Goal: Feedback & Contribution: Leave review/rating

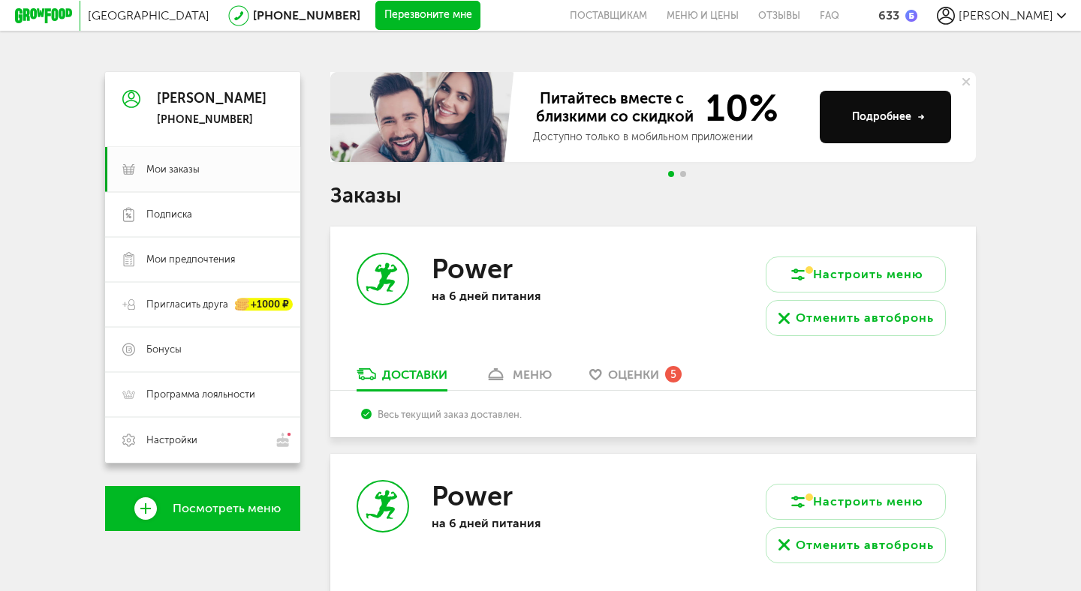
click at [666, 369] on div "Оценки 5" at bounding box center [645, 374] width 74 height 17
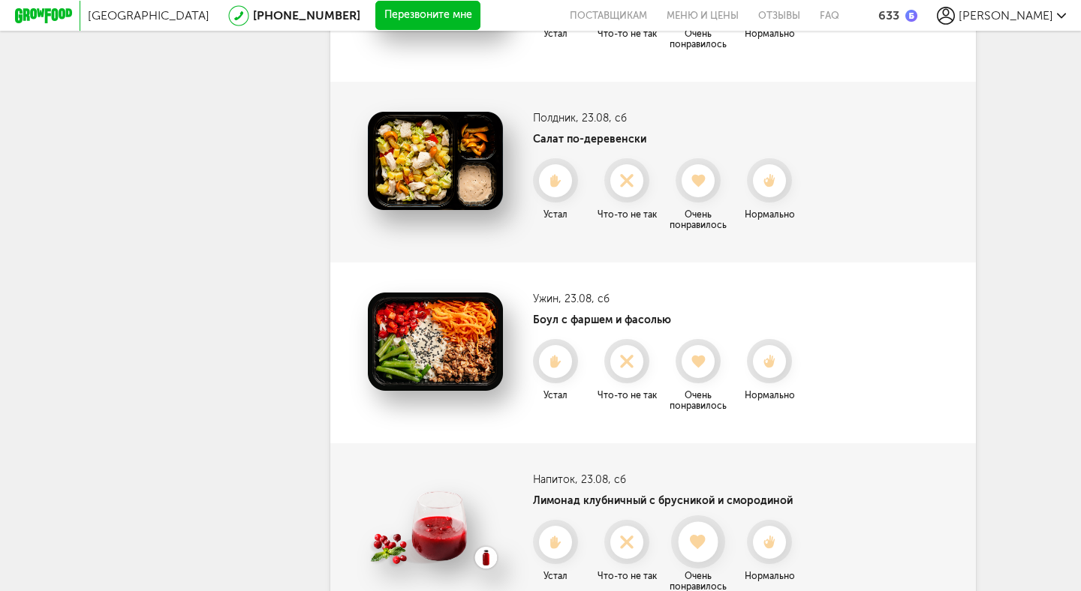
scroll to position [696, 0]
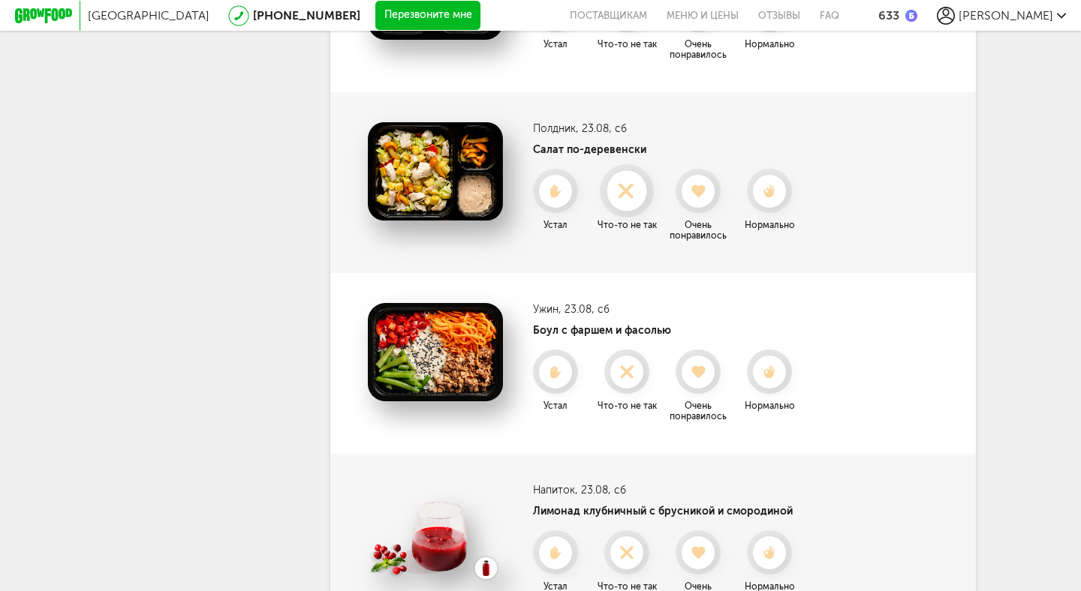
click at [631, 200] on div at bounding box center [626, 191] width 40 height 40
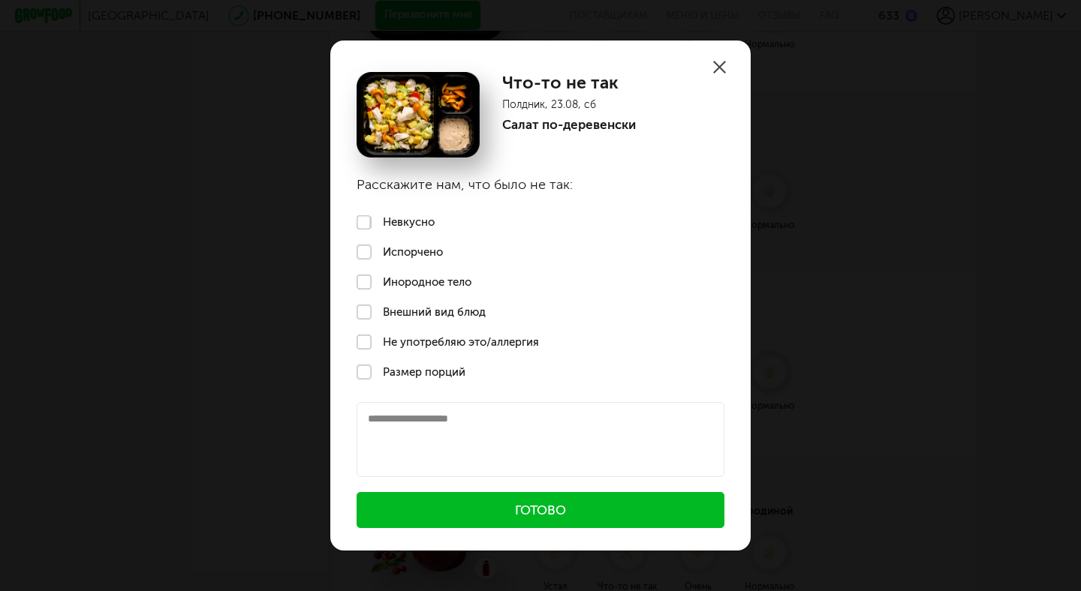
click at [455, 417] on textarea at bounding box center [541, 439] width 368 height 75
type textarea "*"
click at [720, 62] on icon at bounding box center [719, 67] width 13 height 13
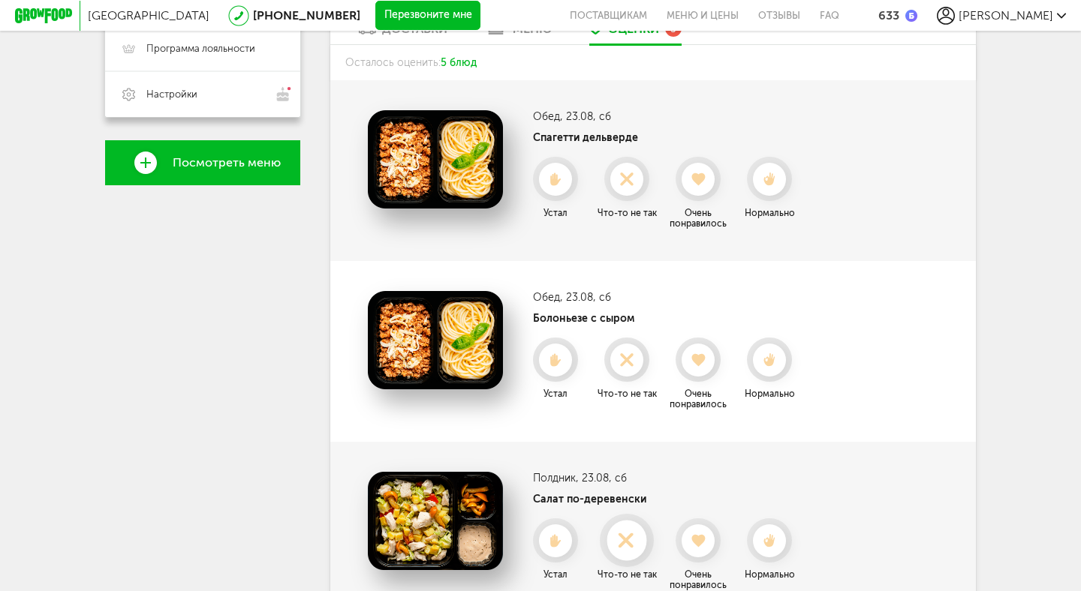
scroll to position [343, 0]
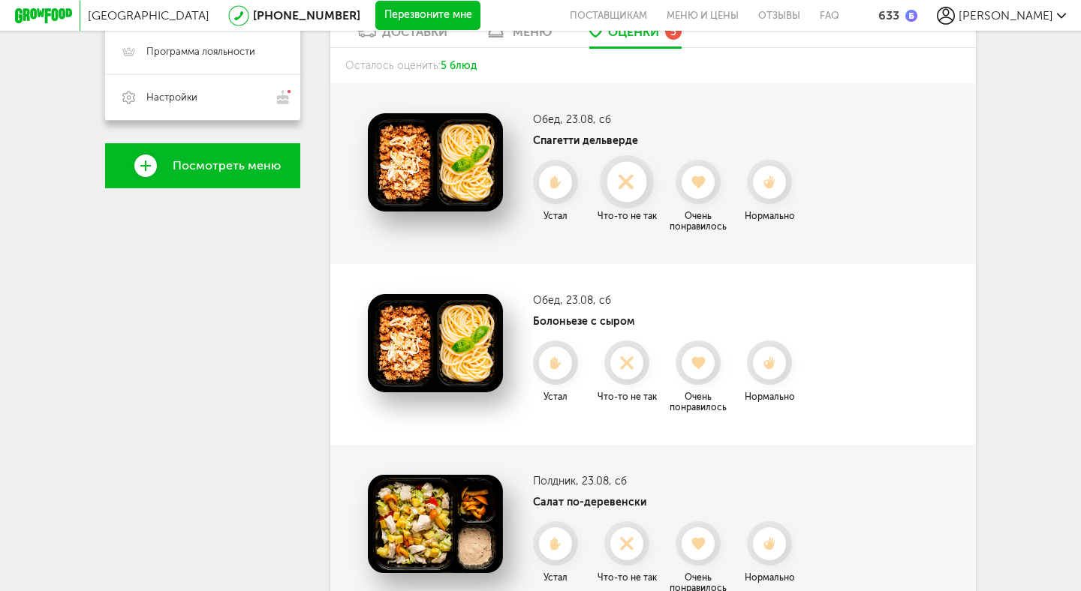
click at [634, 178] on icon at bounding box center [626, 182] width 40 height 17
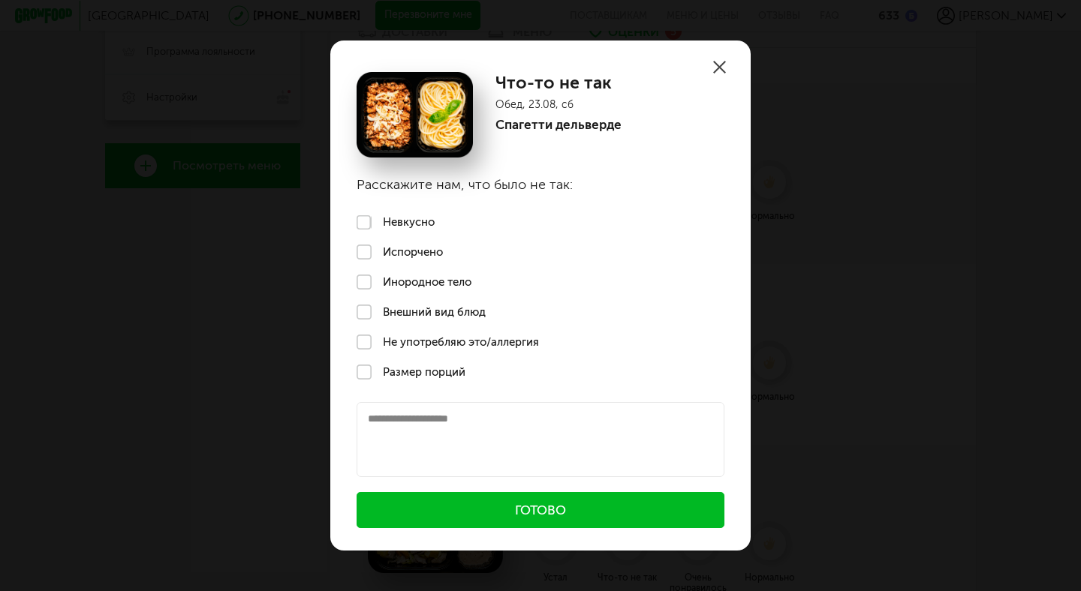
click at [435, 457] on textarea at bounding box center [541, 439] width 368 height 75
type textarea "**********"
click at [504, 507] on button "Готово" at bounding box center [541, 510] width 368 height 36
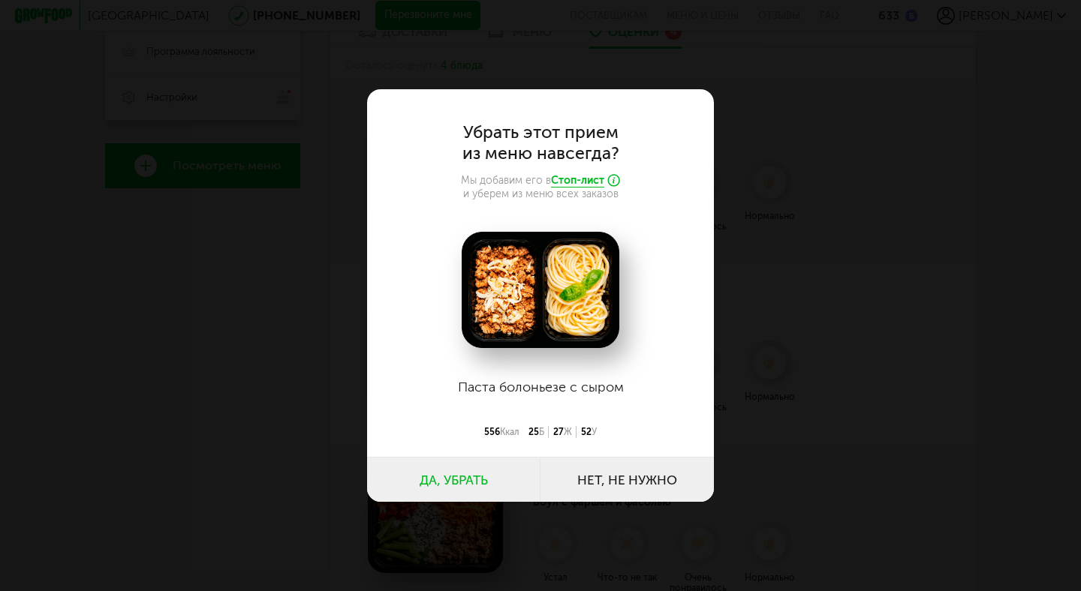
click at [604, 483] on button "Нет, не нужно" at bounding box center [626, 479] width 173 height 45
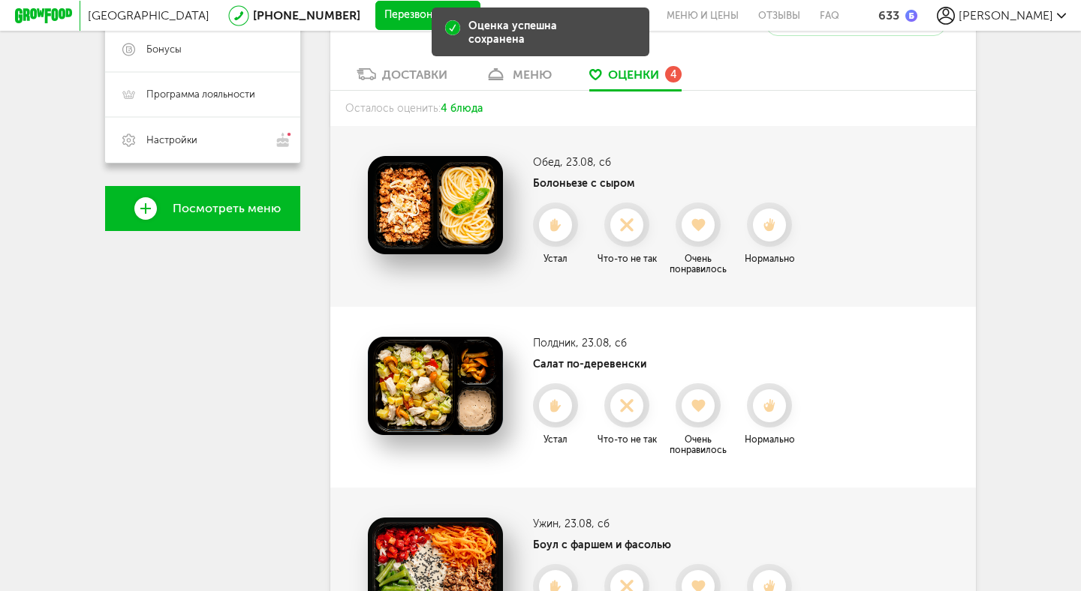
scroll to position [299, 0]
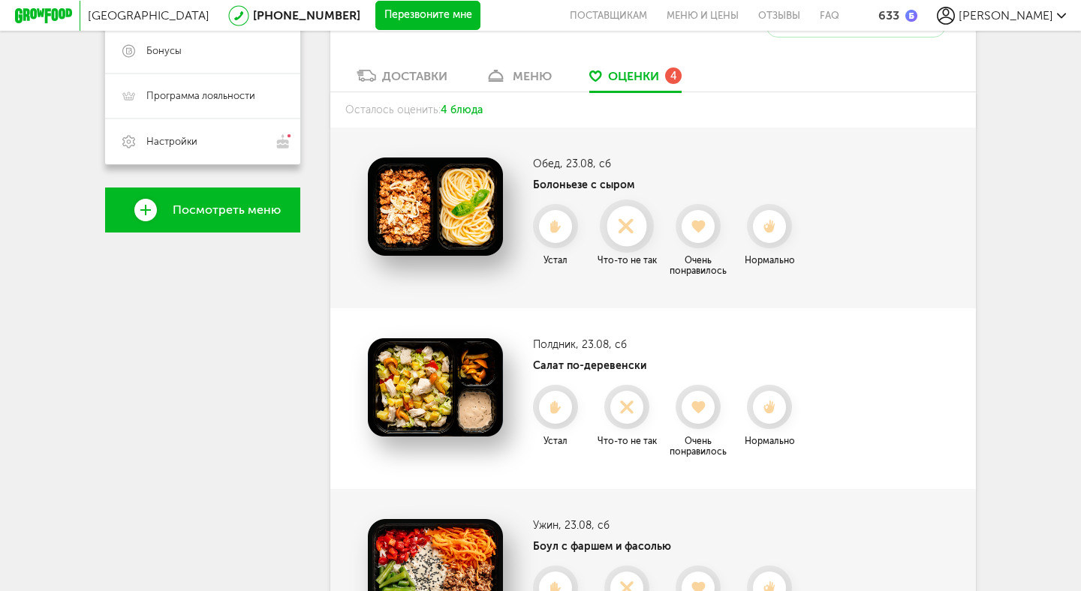
click at [624, 224] on use at bounding box center [626, 226] width 29 height 29
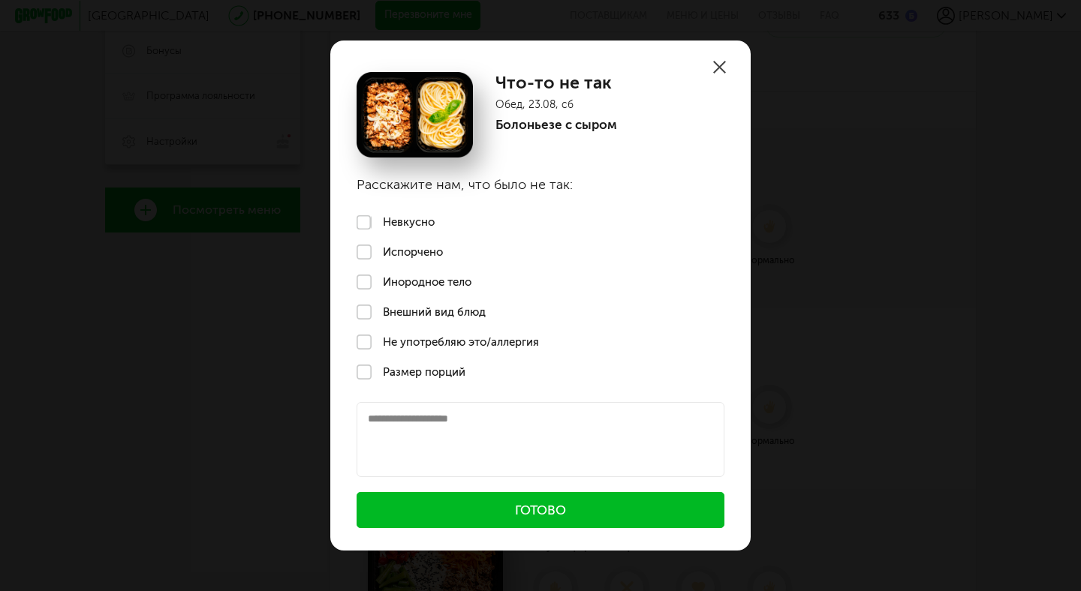
click at [444, 428] on textarea at bounding box center [541, 439] width 368 height 75
paste textarea "**********"
type textarea "**********"
click at [607, 506] on button "Готово" at bounding box center [541, 510] width 368 height 36
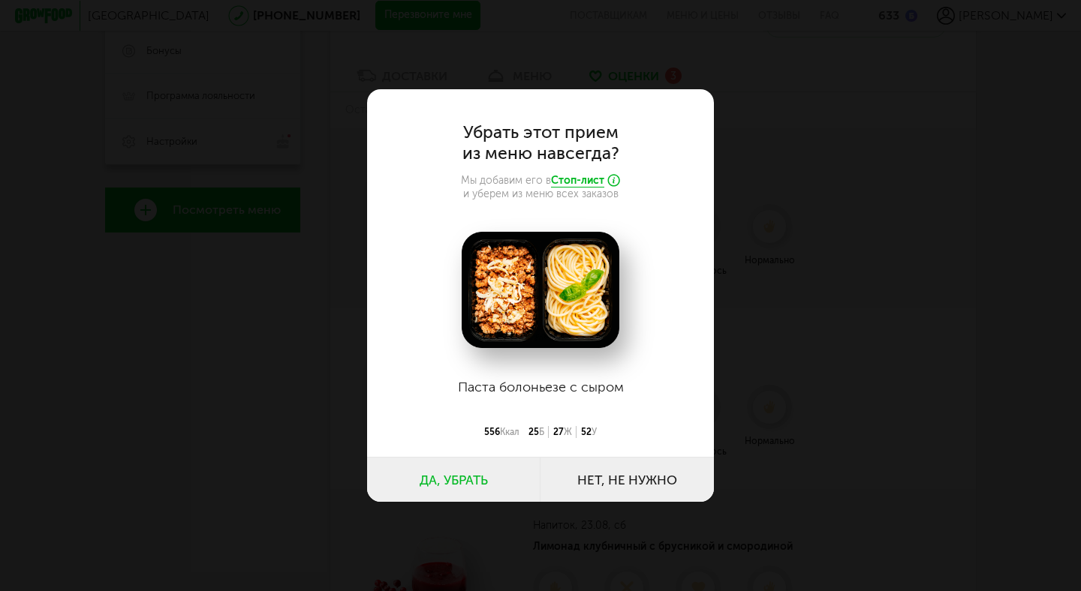
click at [646, 478] on button "Нет, не нужно" at bounding box center [626, 479] width 173 height 45
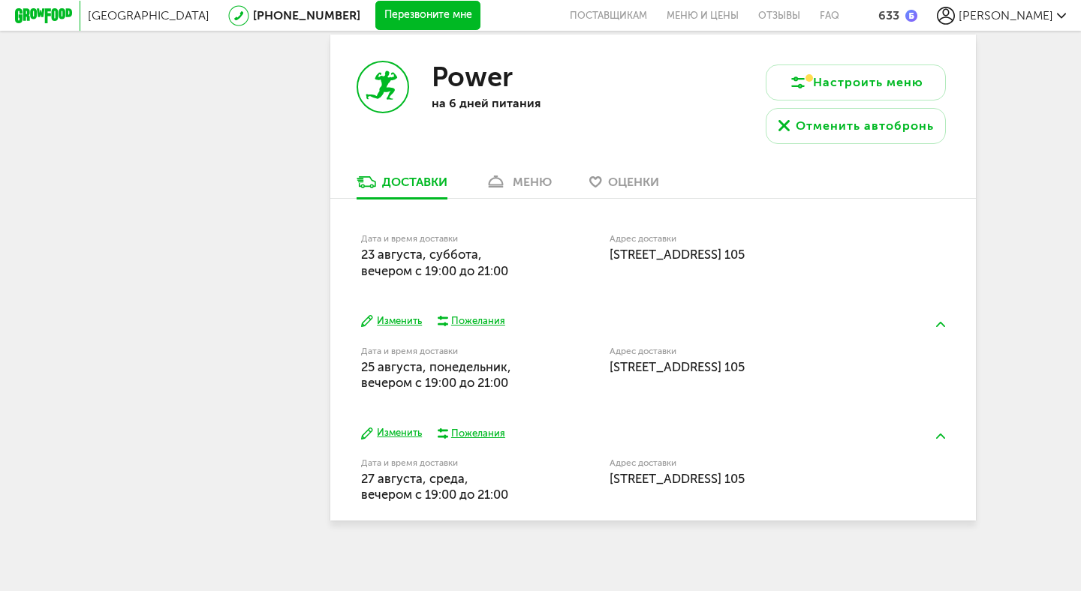
scroll to position [956, 0]
